Goal: Task Accomplishment & Management: Use online tool/utility

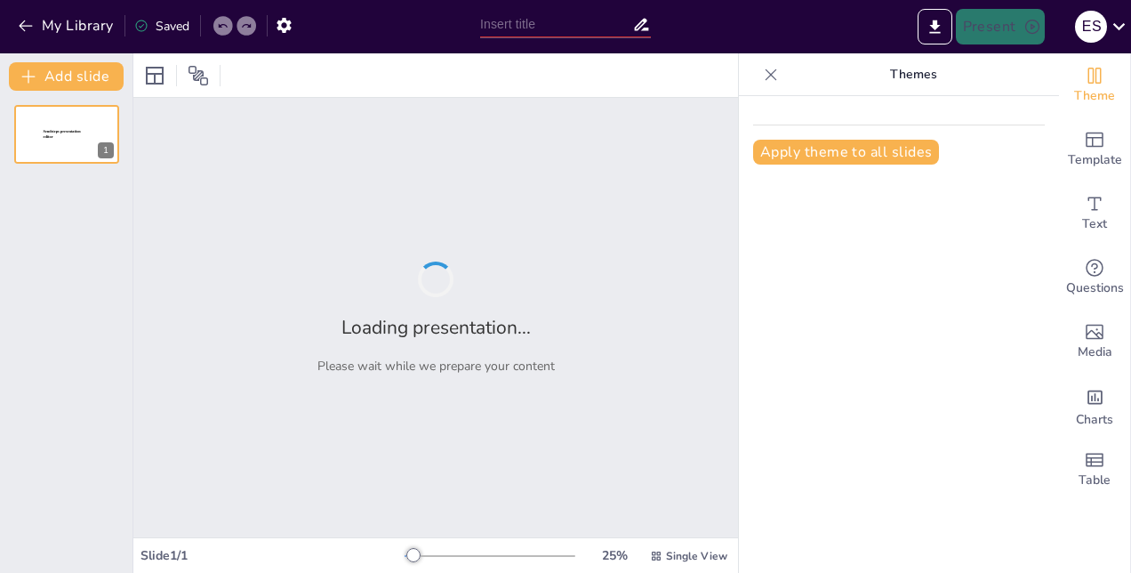
type input "Innovación y Emprendimiento en [DEMOGRAPHIC_DATA]: Construyendo un Ecosistema S…"
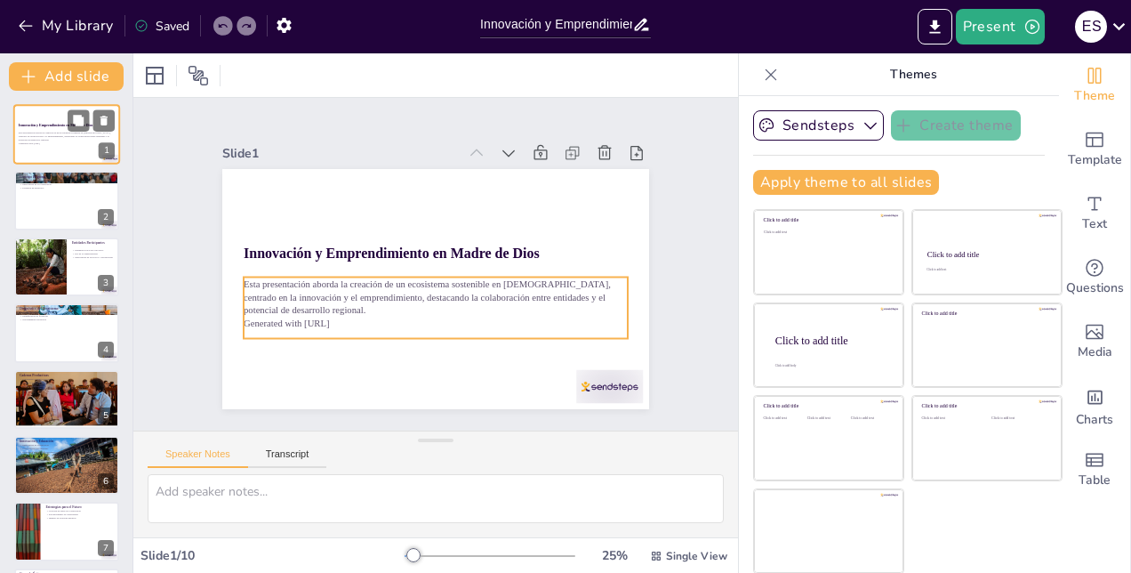
click at [57, 141] on p "Generated with [URL]" at bounding box center [67, 143] width 96 height 4
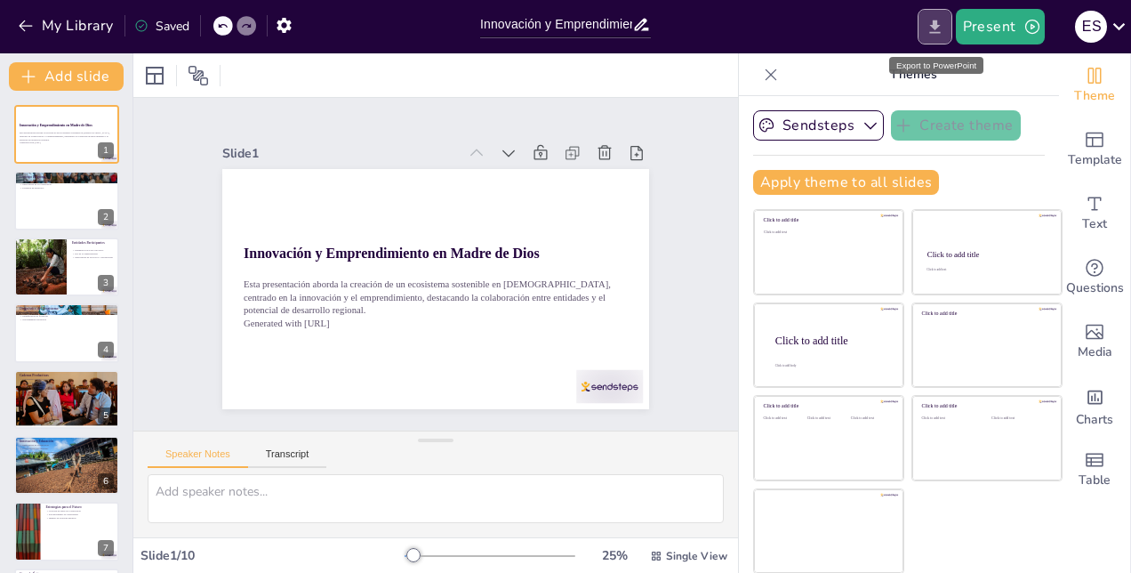
click at [926, 22] on button "Export to PowerPoint" at bounding box center [935, 27] width 35 height 36
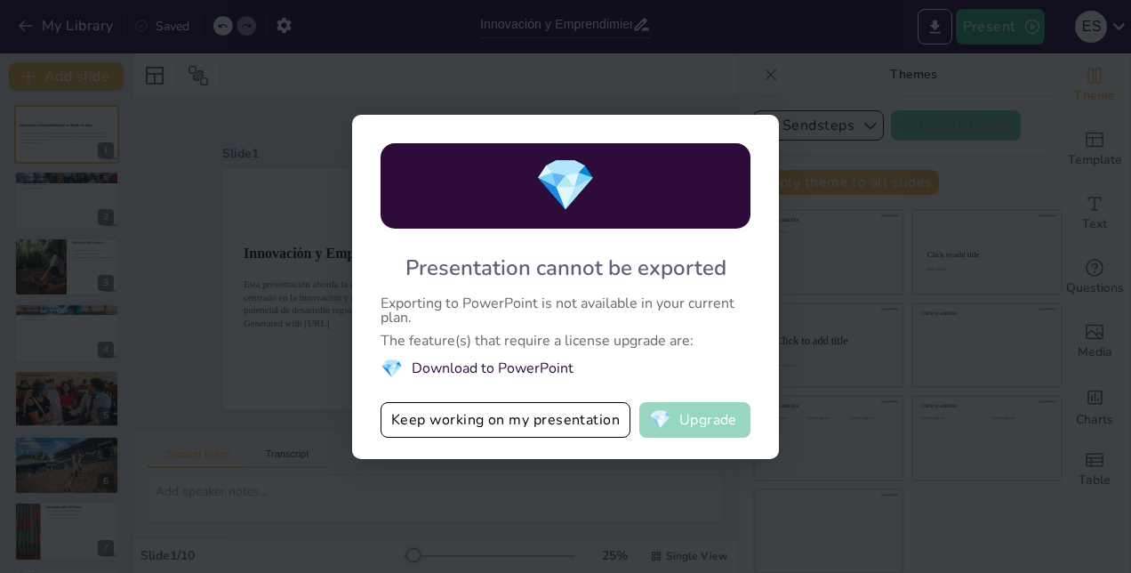
click at [671, 420] on span "💎" at bounding box center [660, 420] width 22 height 18
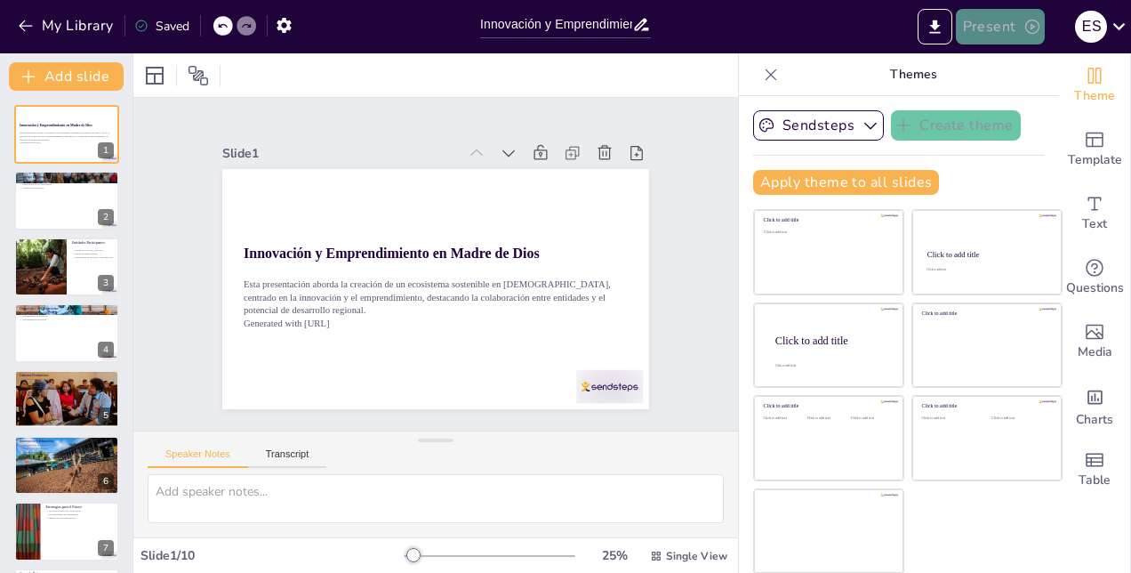
click at [986, 27] on button "Present" at bounding box center [1000, 27] width 89 height 36
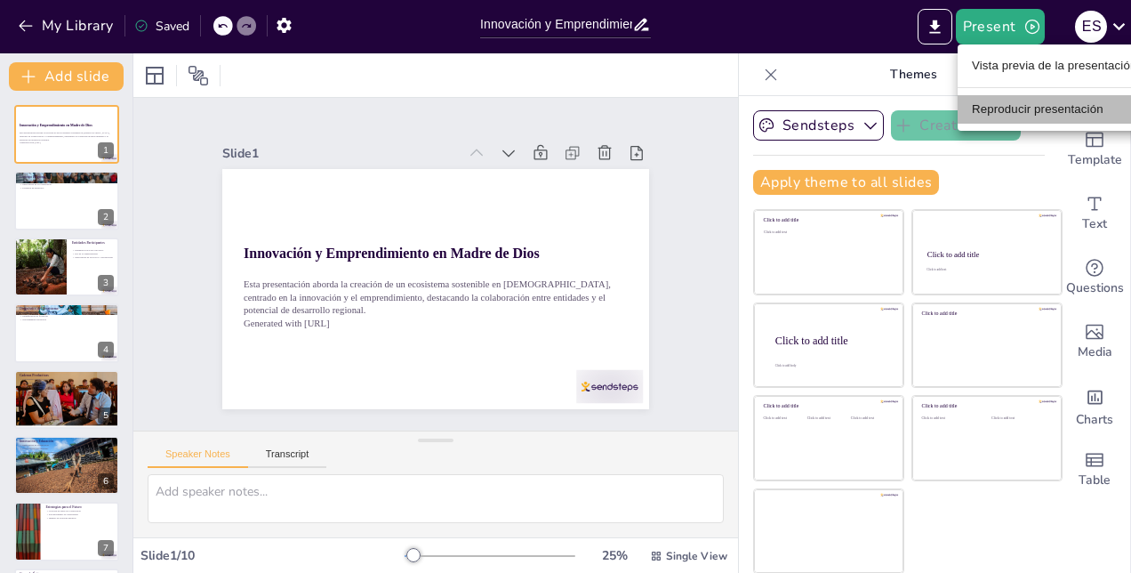
click at [1020, 103] on li "Reproducir presentación" at bounding box center [1054, 109] width 193 height 28
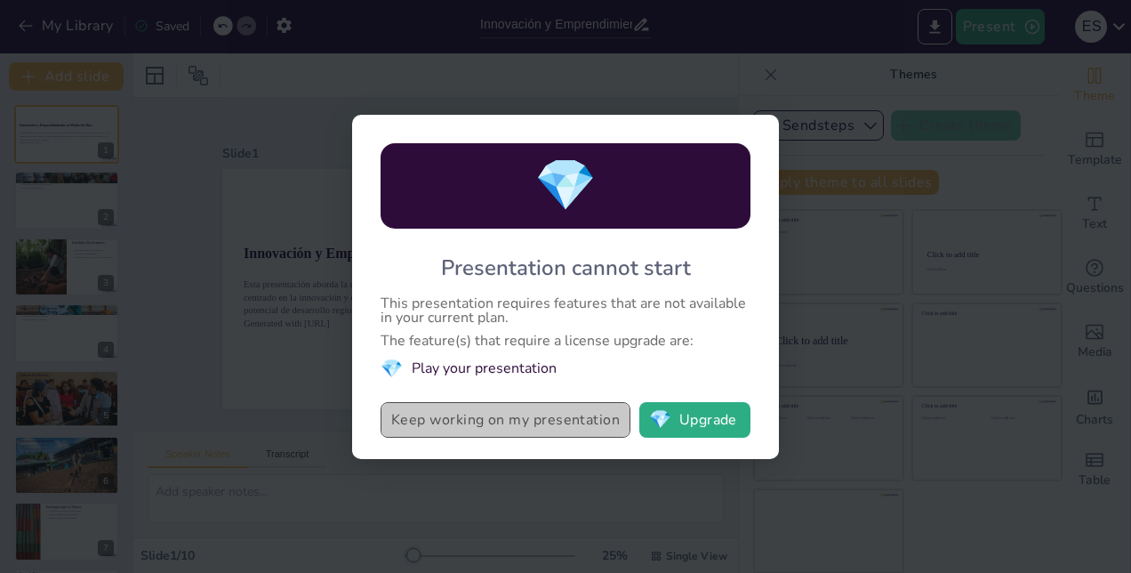
click at [510, 414] on button "Keep working on my presentation" at bounding box center [506, 420] width 250 height 36
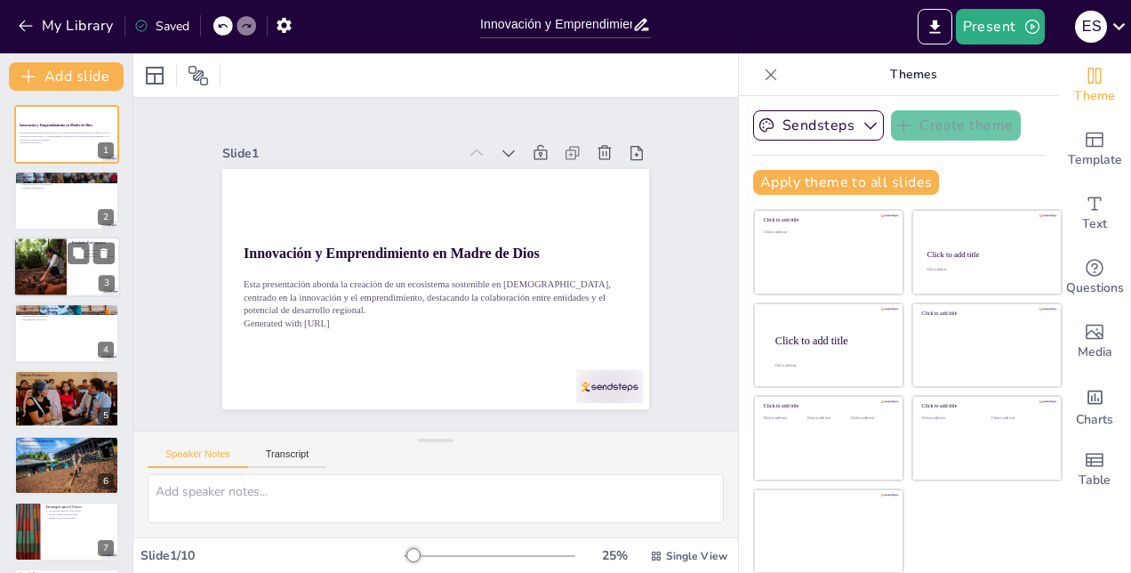
click at [67, 259] on div at bounding box center [40, 266] width 92 height 60
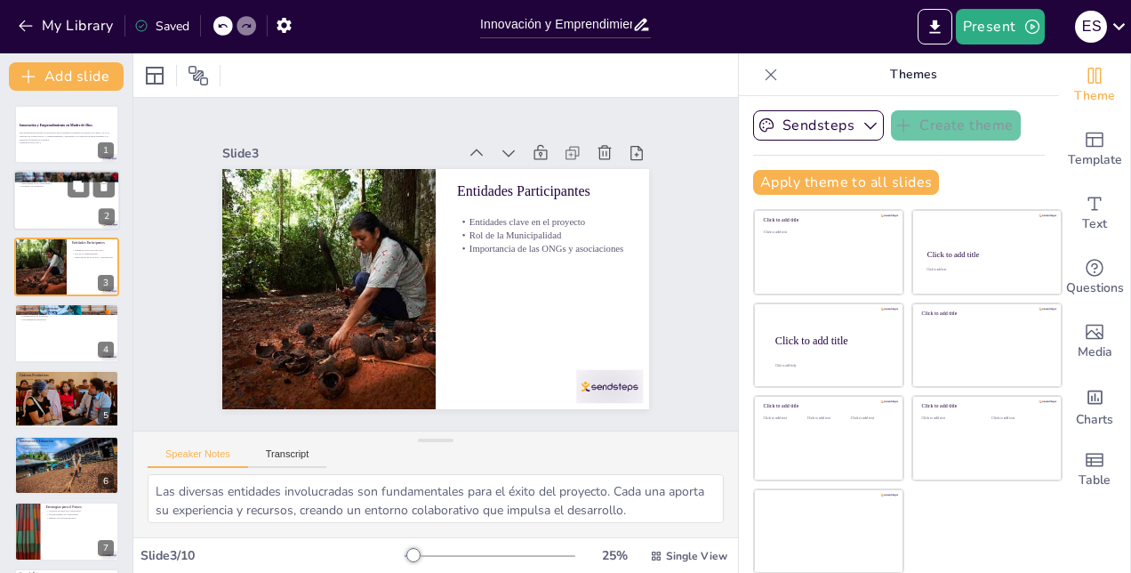
click at [36, 215] on div at bounding box center [66, 201] width 107 height 60
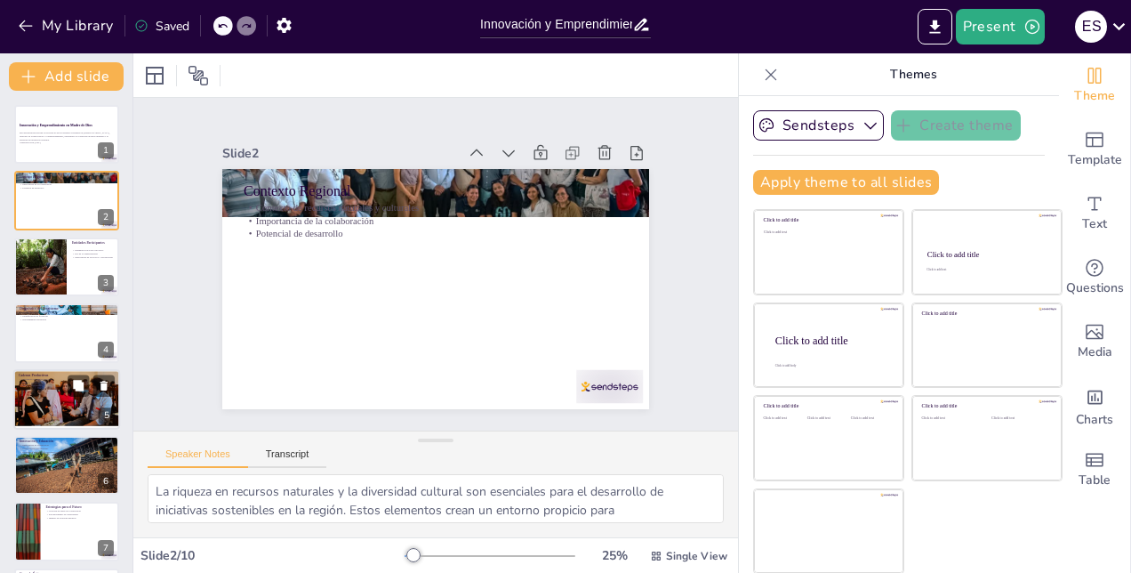
click at [66, 405] on div at bounding box center [66, 399] width 107 height 71
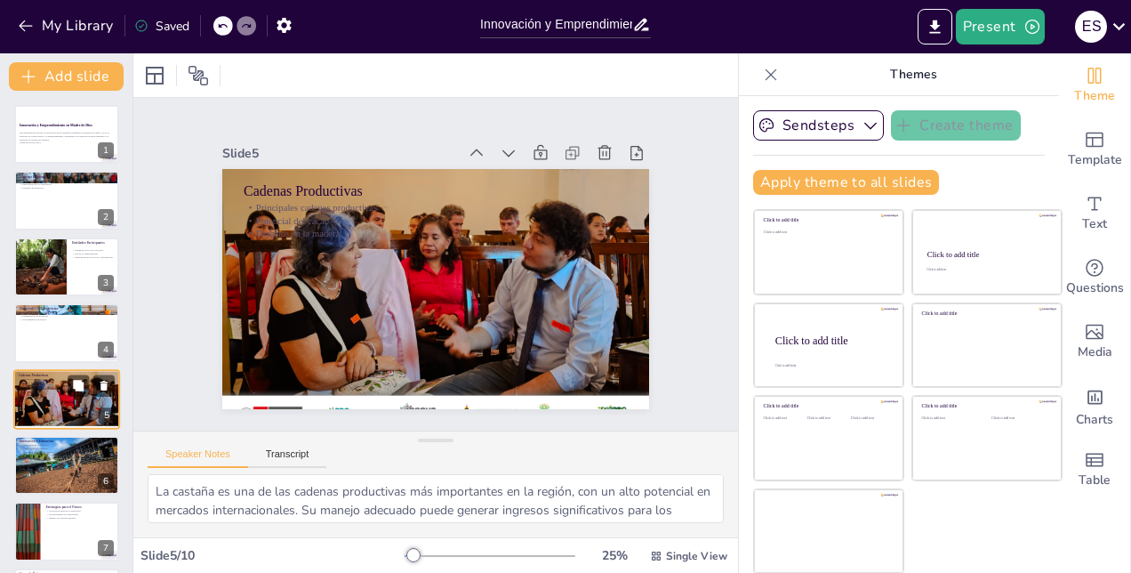
scroll to position [68, 0]
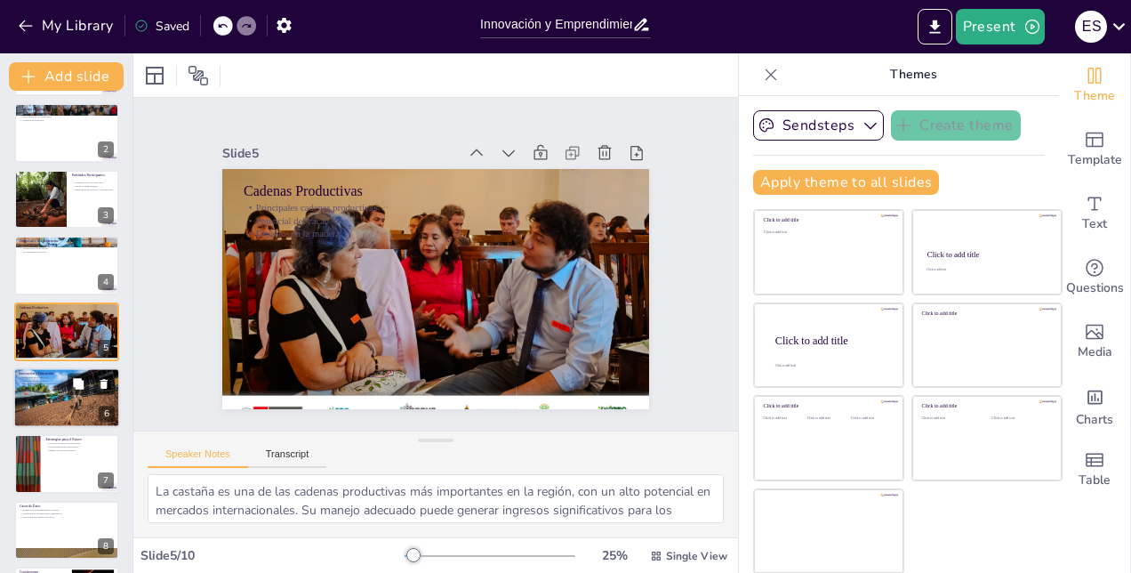
click at [66, 398] on div at bounding box center [66, 397] width 107 height 60
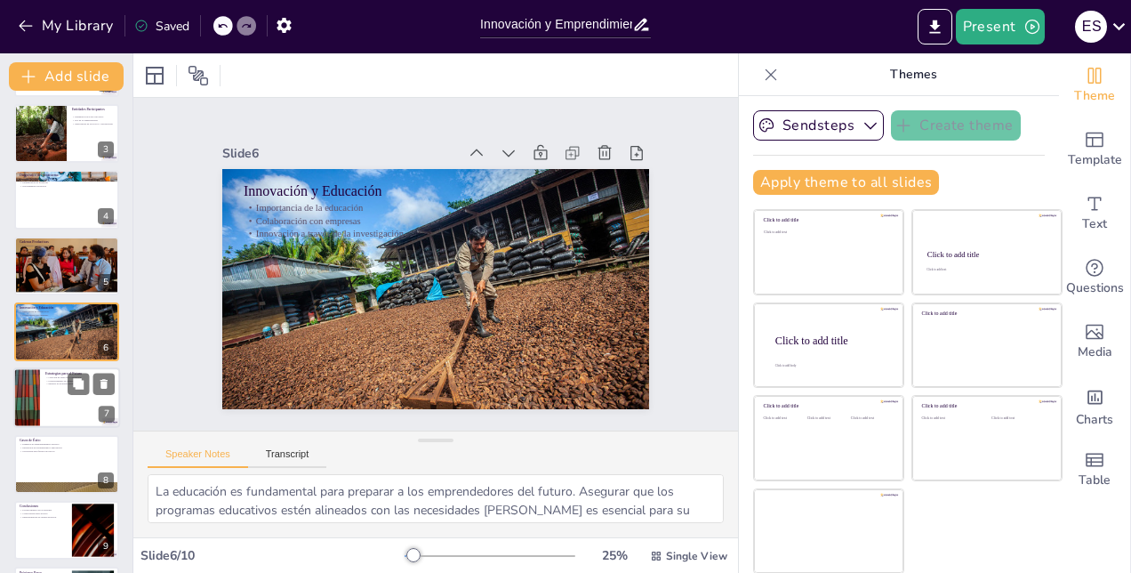
click at [67, 400] on div at bounding box center [66, 398] width 107 height 60
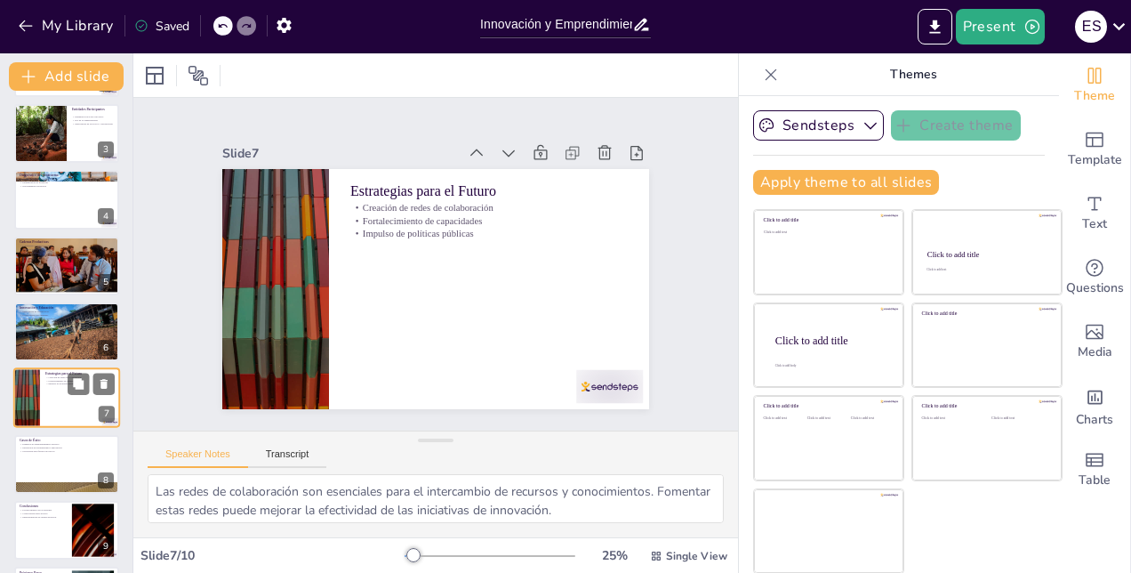
scroll to position [199, 0]
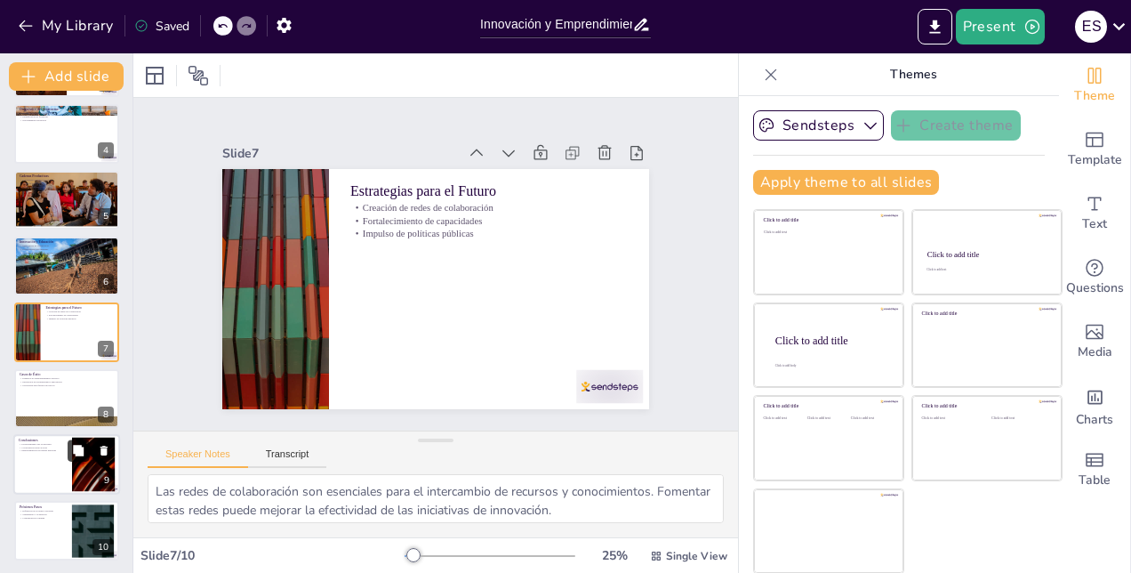
click at [76, 453] on icon at bounding box center [78, 450] width 11 height 11
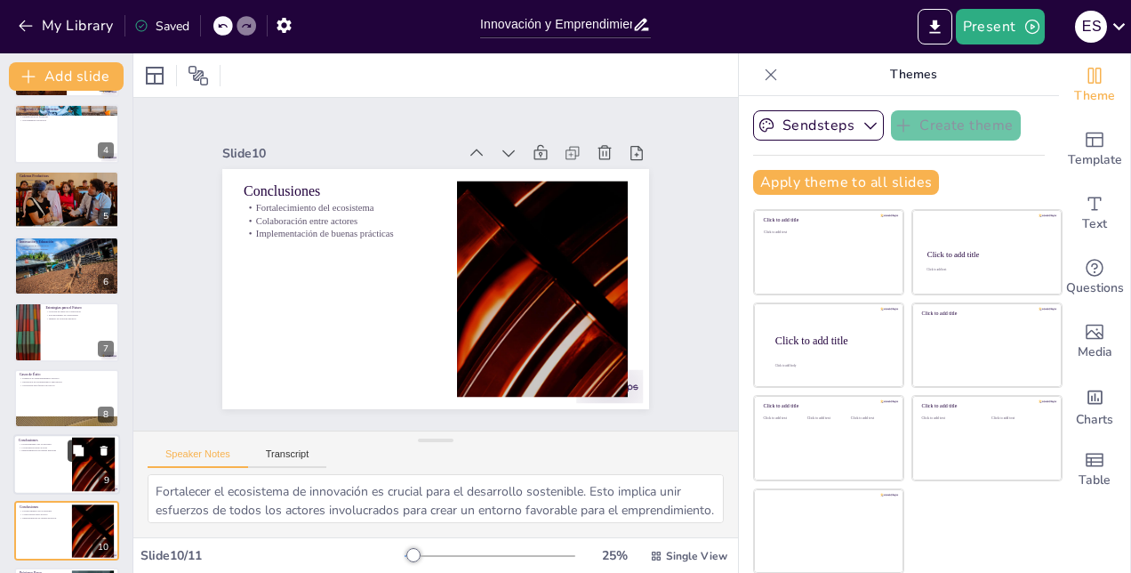
scroll to position [267, 0]
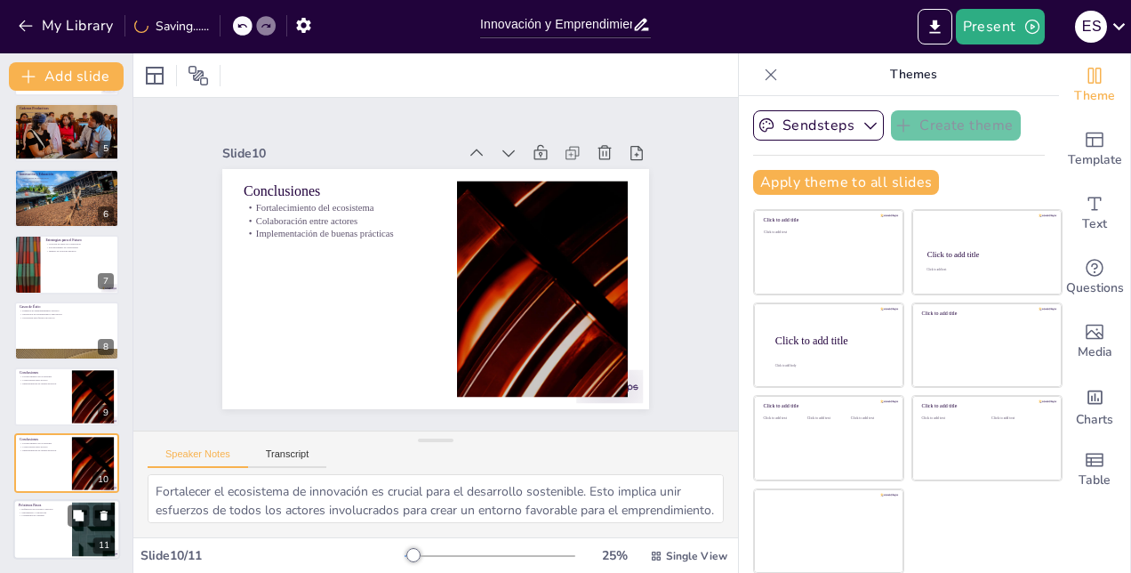
click at [76, 532] on div at bounding box center [93, 528] width 96 height 54
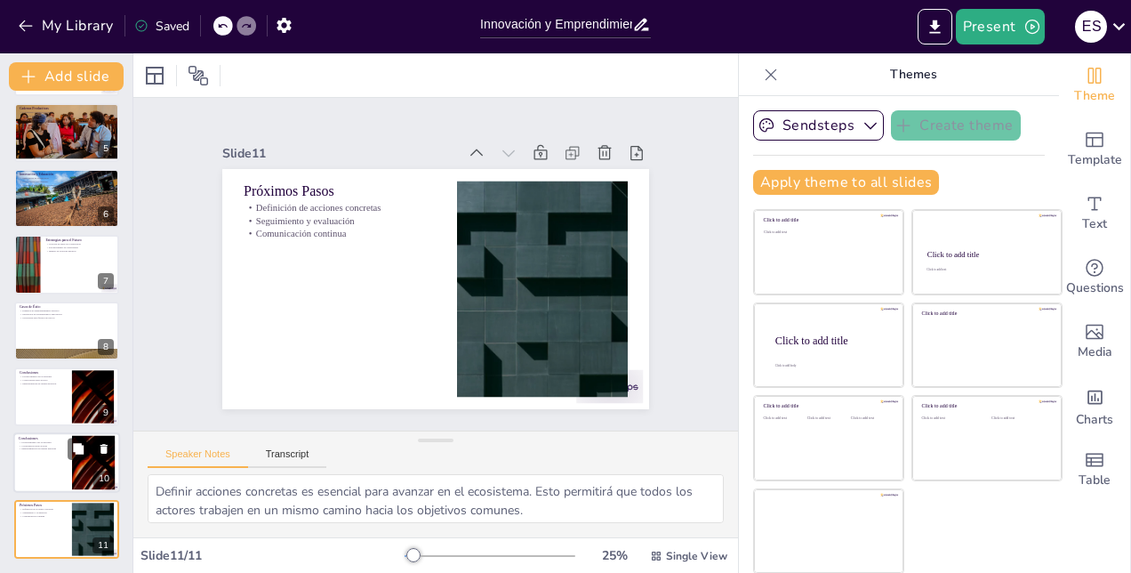
click at [52, 471] on div at bounding box center [66, 463] width 107 height 60
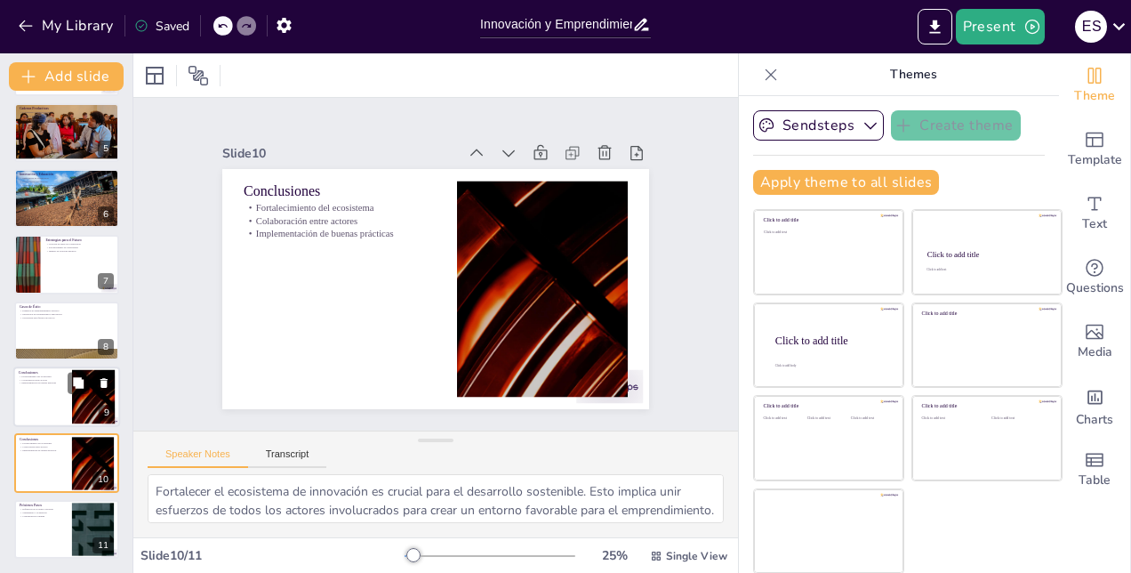
click at [29, 368] on div at bounding box center [66, 396] width 107 height 60
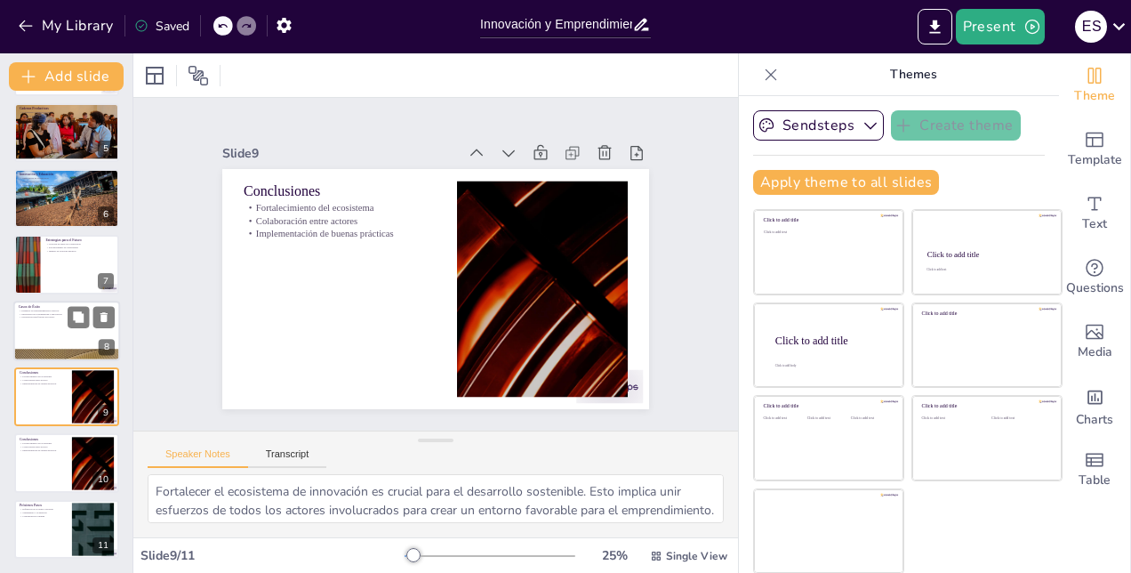
click at [37, 333] on div at bounding box center [66, 331] width 107 height 60
type textarea "Los ejemplos de emprendimientos exitosos son cruciales para inspirar a otros. M…"
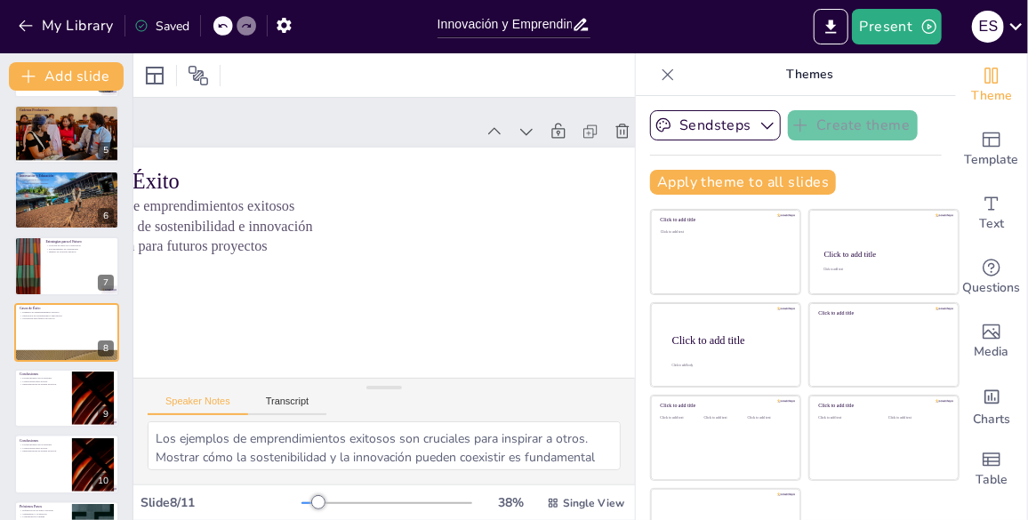
scroll to position [0, 0]
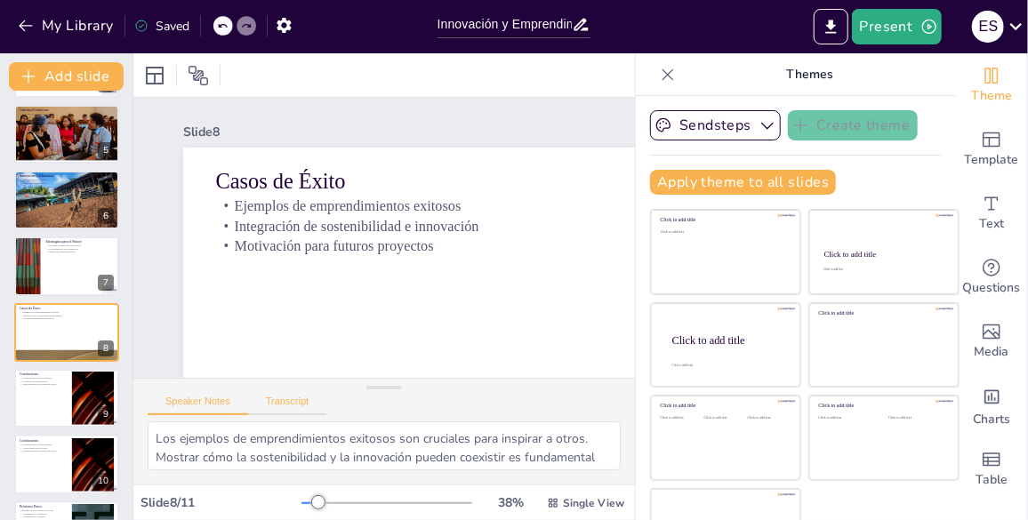
click at [284, 397] on button "Transcript" at bounding box center [287, 406] width 79 height 20
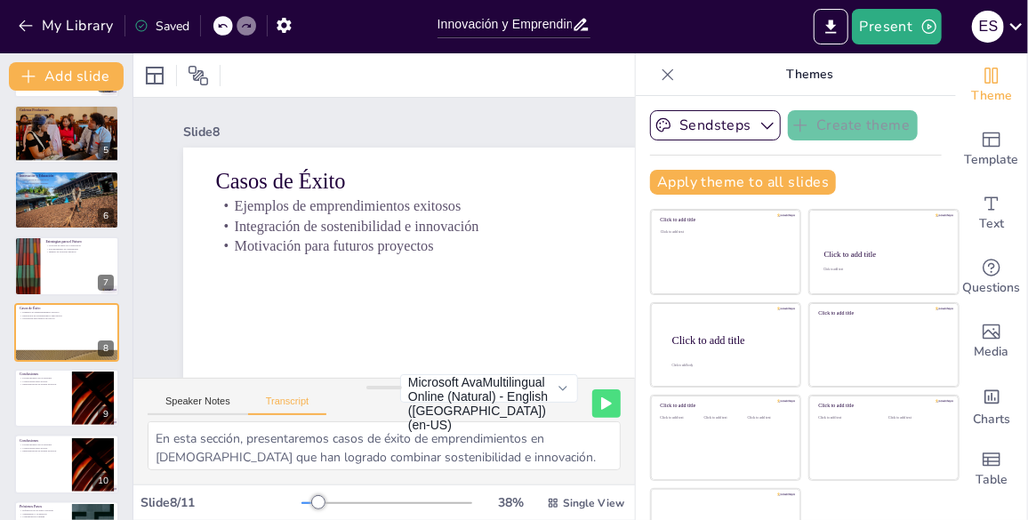
click at [225, 392] on div "Speaker Notes Transcript" at bounding box center [237, 403] width 179 height 23
click at [217, 392] on div "Speaker Notes Transcript" at bounding box center [237, 403] width 179 height 23
click at [212, 397] on button "Speaker Notes" at bounding box center [198, 406] width 100 height 20
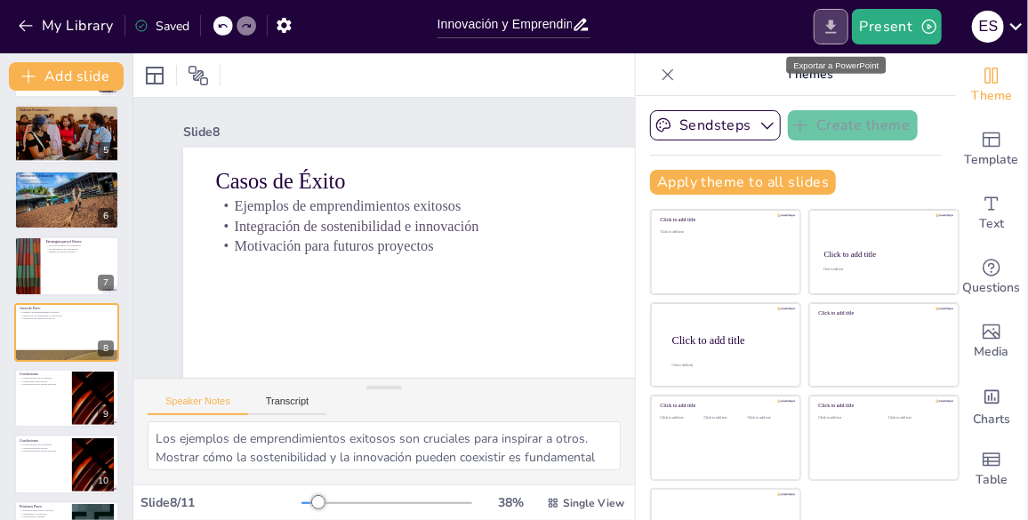
click at [829, 33] on icon "Export to PowerPoint" at bounding box center [831, 27] width 19 height 19
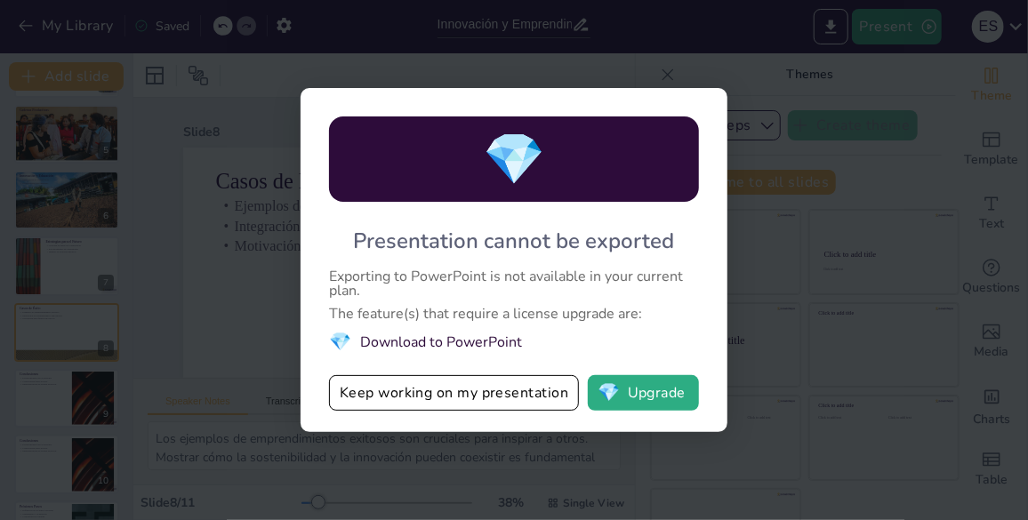
click at [446, 341] on li "💎 Download to PowerPoint" at bounding box center [514, 342] width 370 height 24
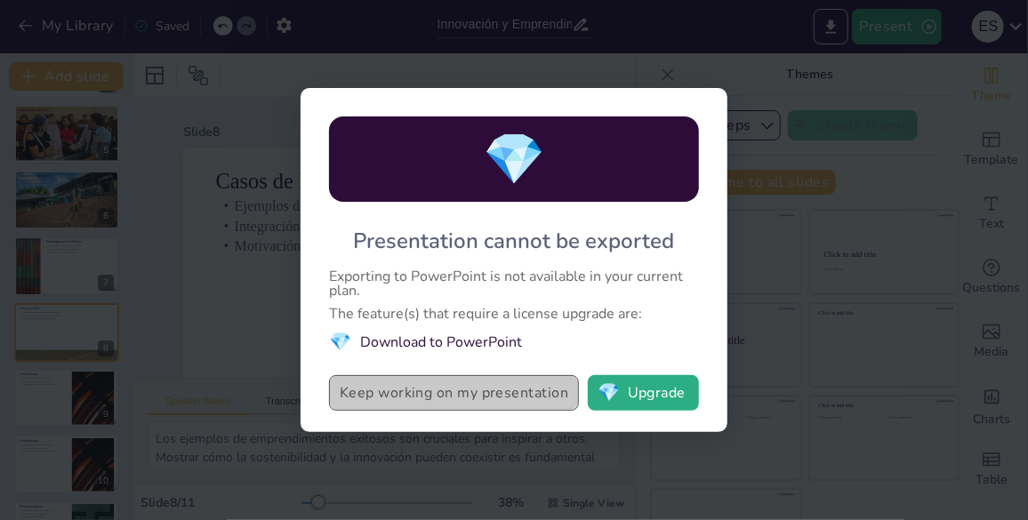
click at [502, 396] on button "Keep working on my presentation" at bounding box center [454, 393] width 250 height 36
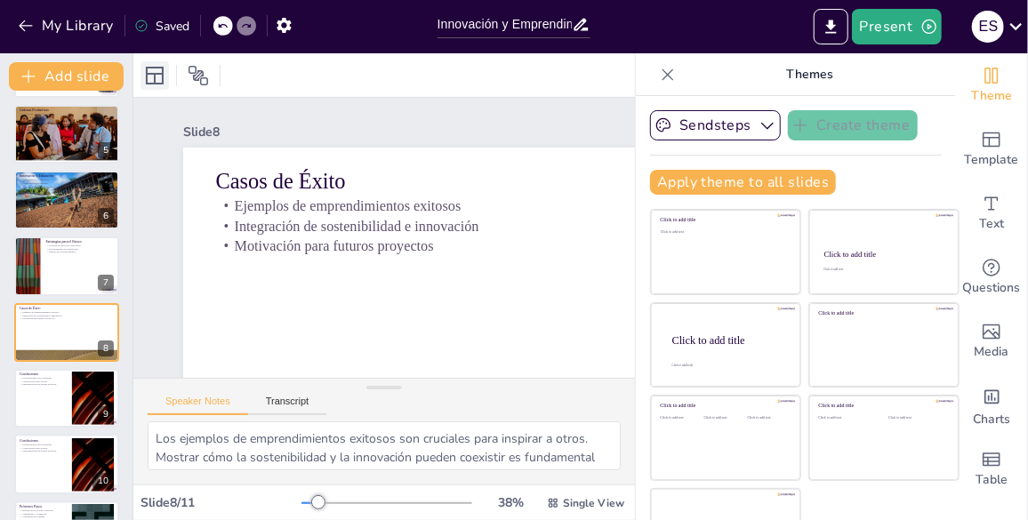
click at [161, 71] on icon at bounding box center [154, 75] width 21 height 21
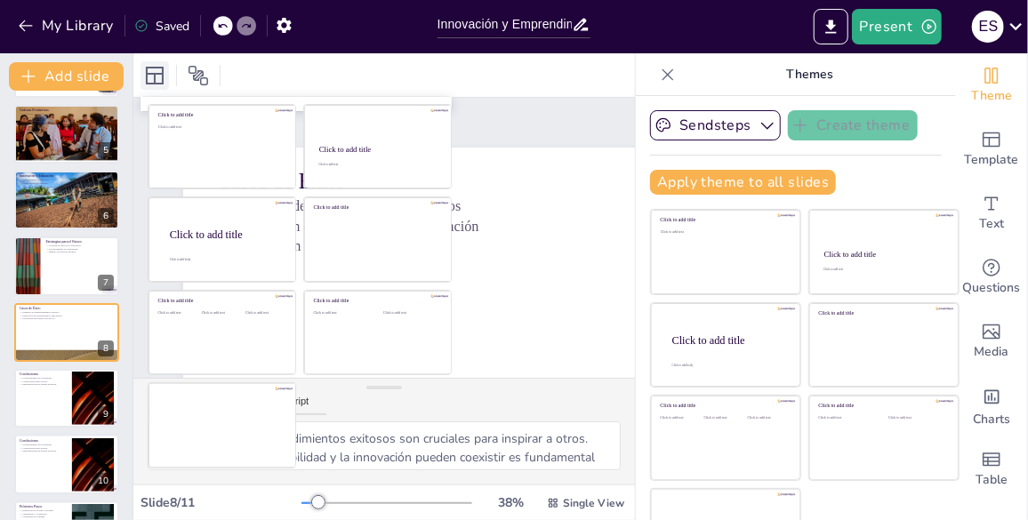
click at [161, 71] on icon at bounding box center [154, 75] width 21 height 21
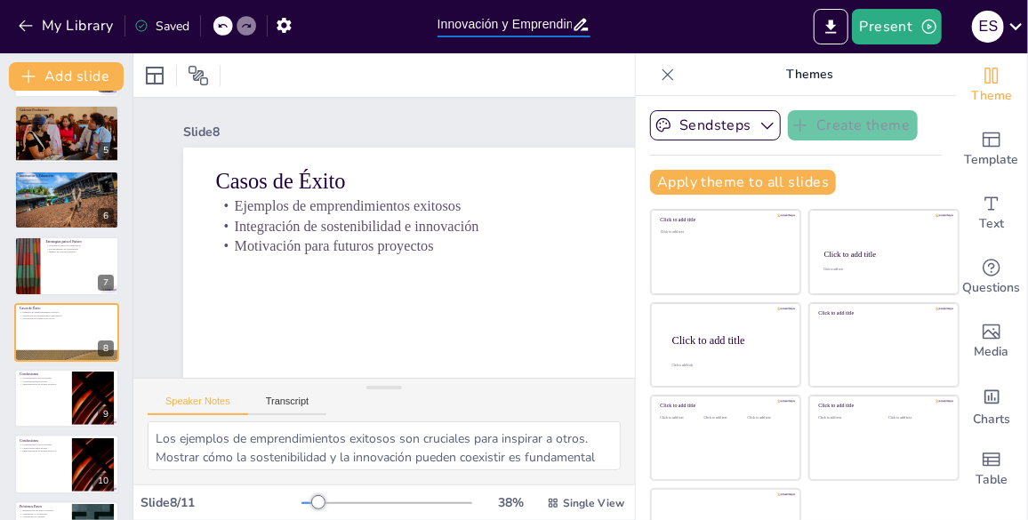
click at [479, 29] on input "Innovación y Emprendimiento en [DEMOGRAPHIC_DATA]: Construyendo un Ecosistema S…" at bounding box center [504, 25] width 135 height 26
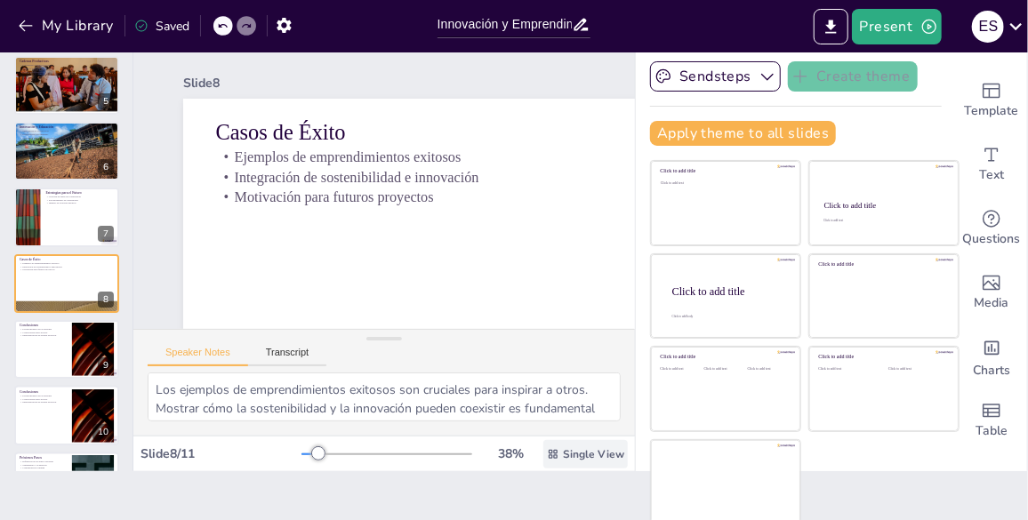
click at [563, 451] on span "Single View" at bounding box center [593, 454] width 61 height 14
click at [543, 384] on span "Single View" at bounding box center [543, 378] width 81 height 17
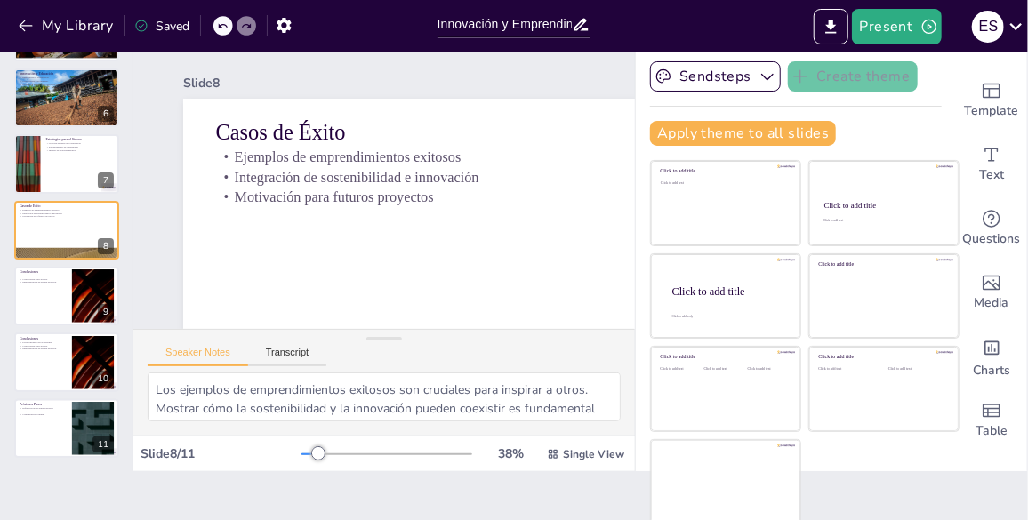
click at [247, 31] on div at bounding box center [246, 26] width 20 height 20
click at [284, 32] on icon "button" at bounding box center [284, 25] width 19 height 19
click at [82, 22] on button "My Library" at bounding box center [67, 26] width 108 height 28
